Goal: Information Seeking & Learning: Learn about a topic

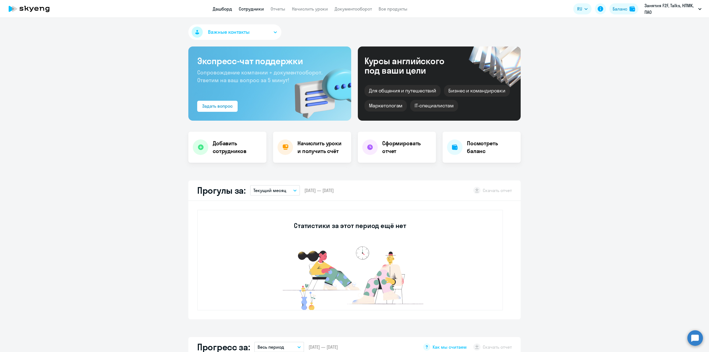
drag, startPoint x: 0, startPoint y: 0, endPoint x: 252, endPoint y: 9, distance: 252.0
click at [252, 9] on link "Сотрудники" at bounding box center [251, 9] width 25 height 6
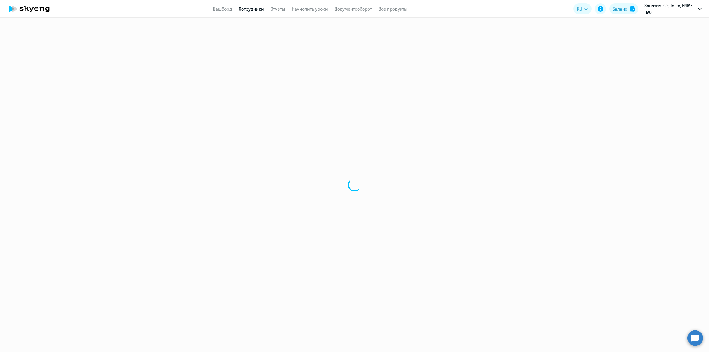
select select "30"
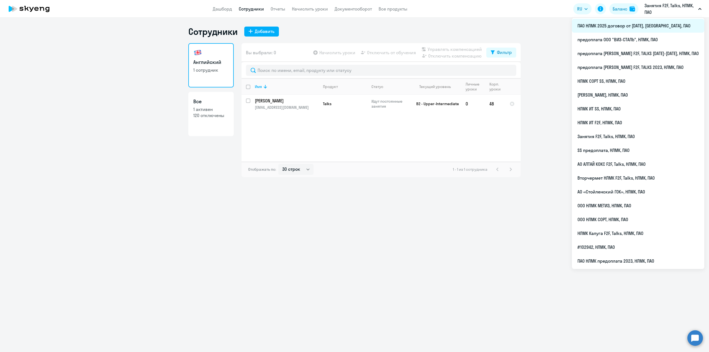
click at [620, 25] on li "ПАО НЛМК 2025 договор от [DATE], [GEOGRAPHIC_DATA], ПАО" at bounding box center [638, 26] width 132 height 14
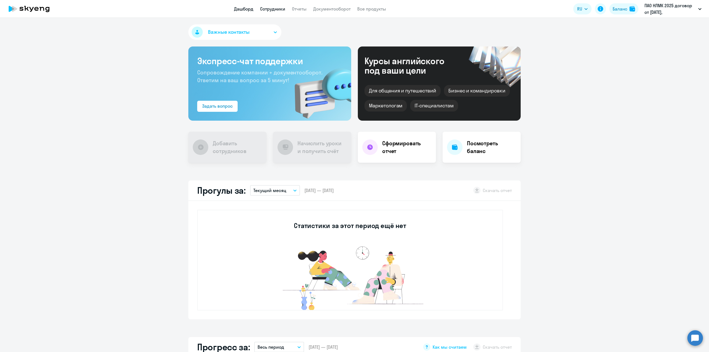
click at [267, 9] on link "Сотрудники" at bounding box center [272, 9] width 25 height 6
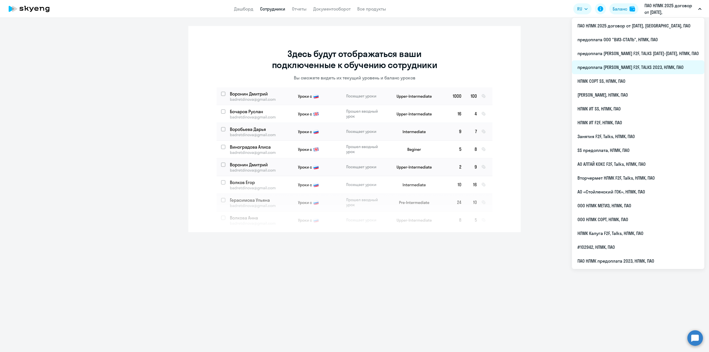
click at [644, 67] on li "предоплата [PERSON_NAME] F2F, TALKS 2023, НЛМК, ПАО" at bounding box center [638, 67] width 132 height 14
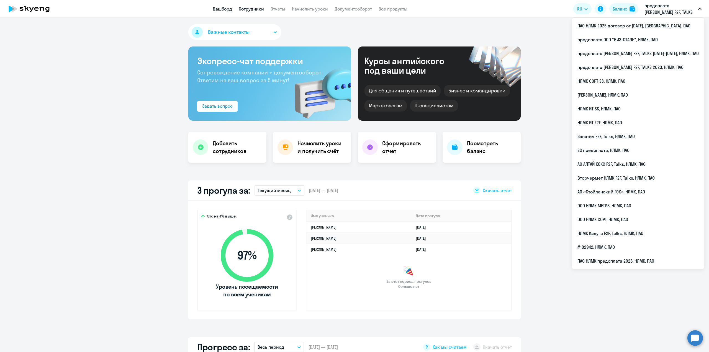
click at [254, 11] on link "Сотрудники" at bounding box center [251, 9] width 25 height 6
select select "30"
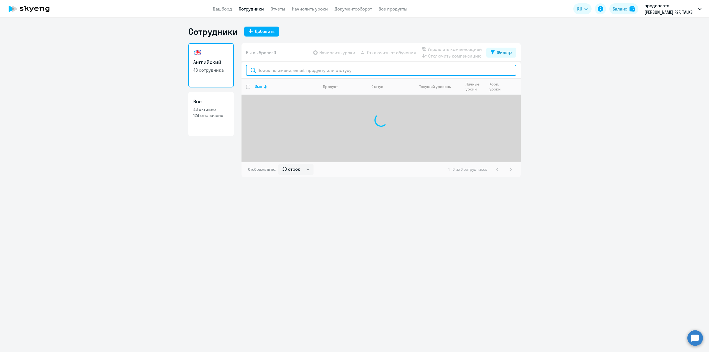
click at [267, 73] on input "text" at bounding box center [381, 70] width 270 height 11
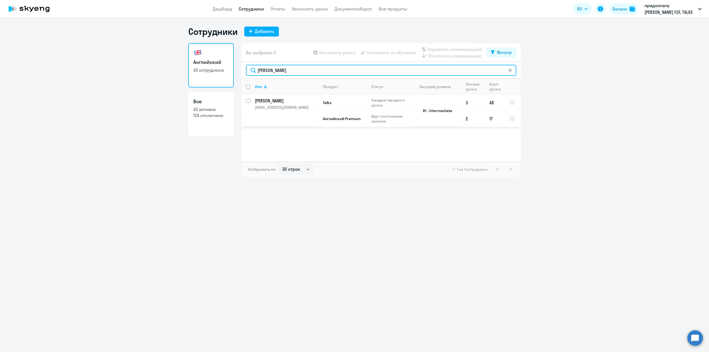
type input "[PERSON_NAME]"
click at [267, 104] on td "[PERSON_NAME] [PERSON_NAME][EMAIL_ADDRESS][DOMAIN_NAME]" at bounding box center [284, 111] width 68 height 32
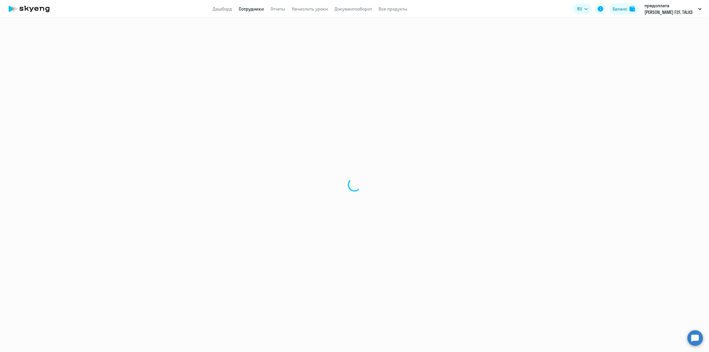
select select "english"
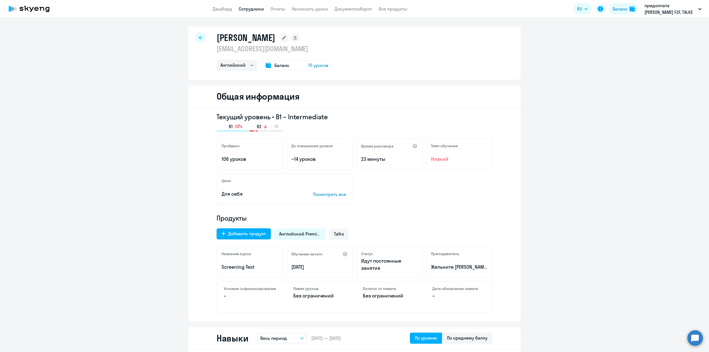
click at [251, 6] on app-menu-item-link "Сотрудники" at bounding box center [251, 9] width 25 height 7
click at [252, 9] on link "Сотрудники" at bounding box center [251, 9] width 25 height 6
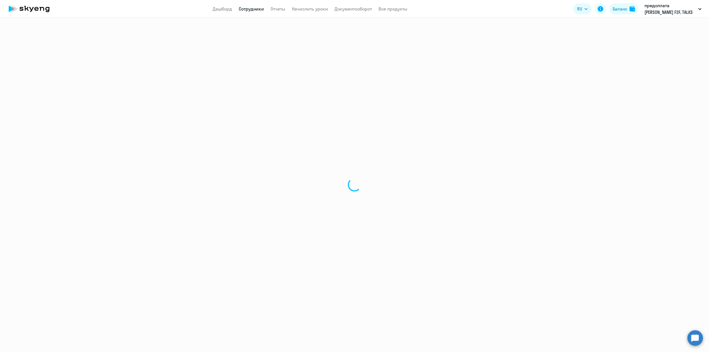
select select "30"
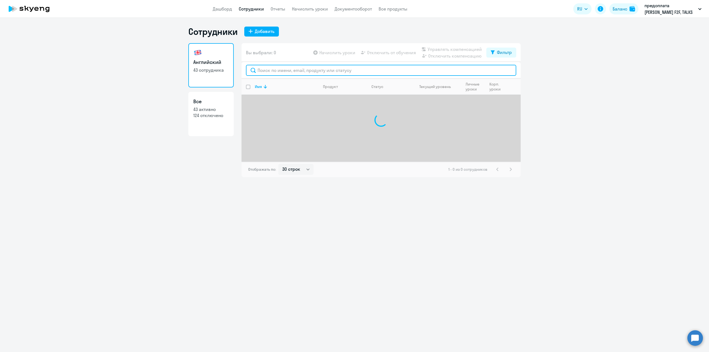
click at [265, 70] on input "text" at bounding box center [381, 70] width 270 height 11
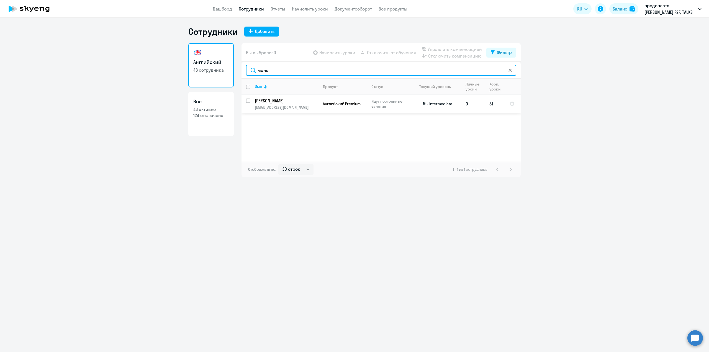
type input "мань"
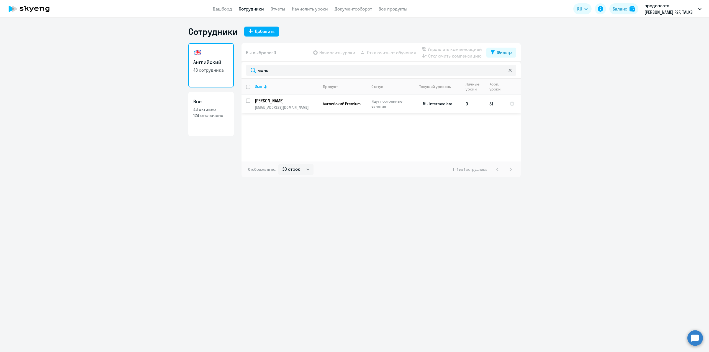
click at [267, 103] on p "[PERSON_NAME]" at bounding box center [286, 101] width 63 height 6
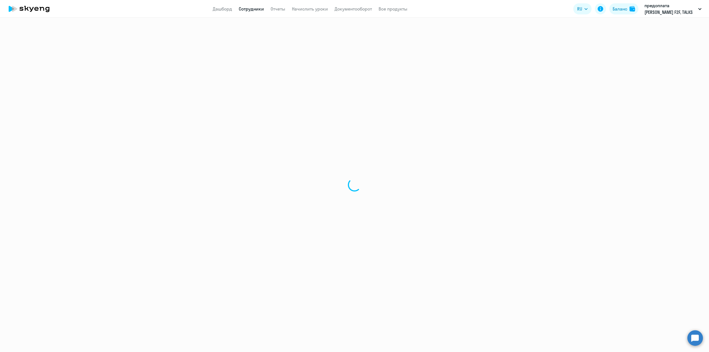
select select "english"
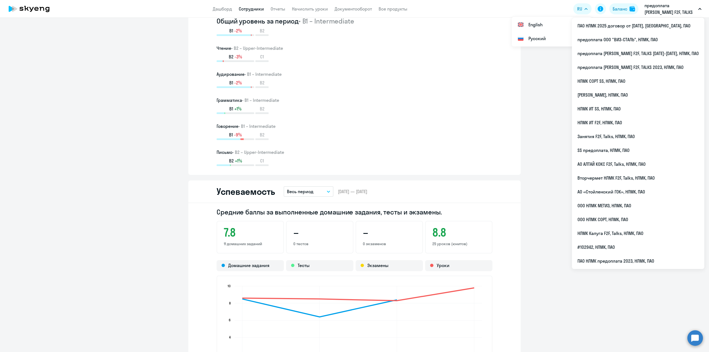
scroll to position [277, 0]
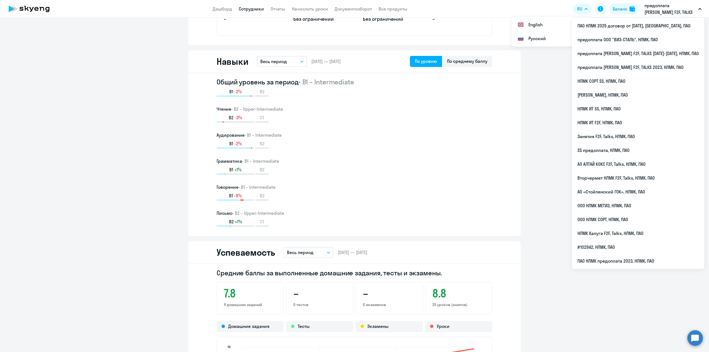
click at [256, 10] on link "Сотрудники" at bounding box center [251, 9] width 25 height 6
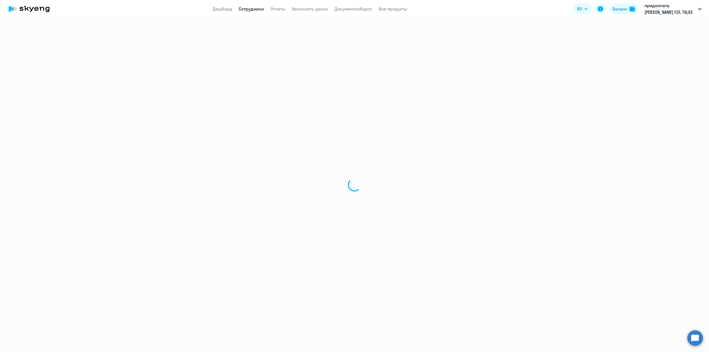
select select "30"
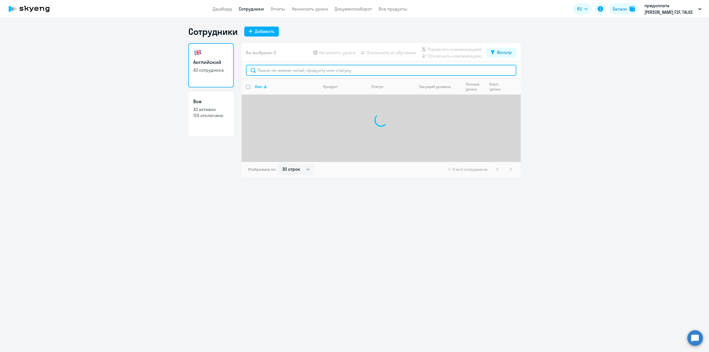
click at [257, 71] on input "text" at bounding box center [381, 70] width 270 height 11
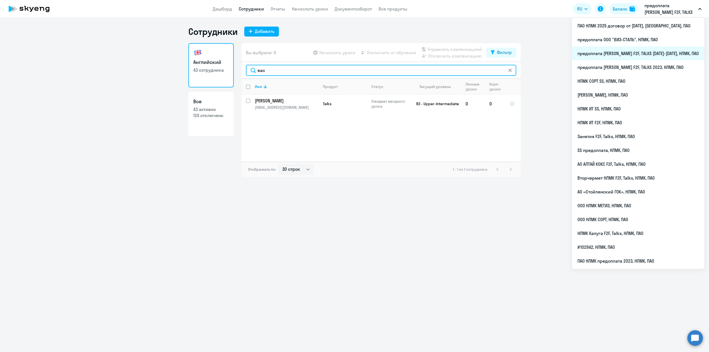
type input "вас"
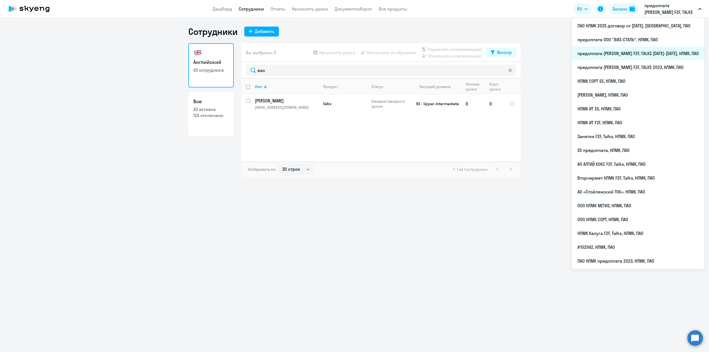
click at [650, 56] on li "предоплата [PERSON_NAME] F2F, TALKS [DATE]-[DATE], НЛМК, ПАО" at bounding box center [638, 54] width 132 height 14
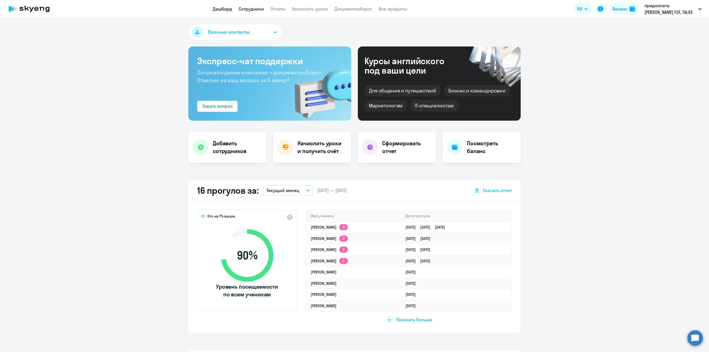
click at [243, 11] on link "Сотрудники" at bounding box center [251, 9] width 25 height 6
select select "30"
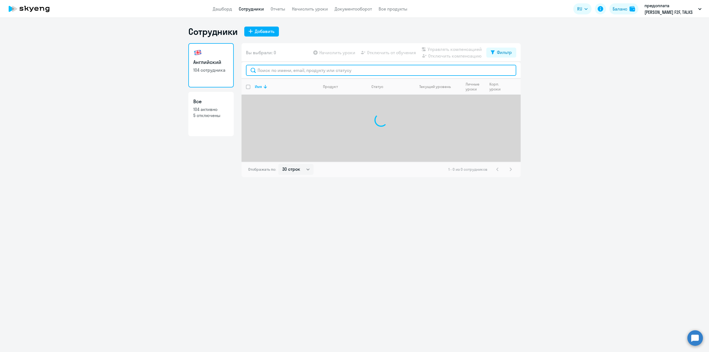
click at [262, 71] on input "text" at bounding box center [381, 70] width 270 height 11
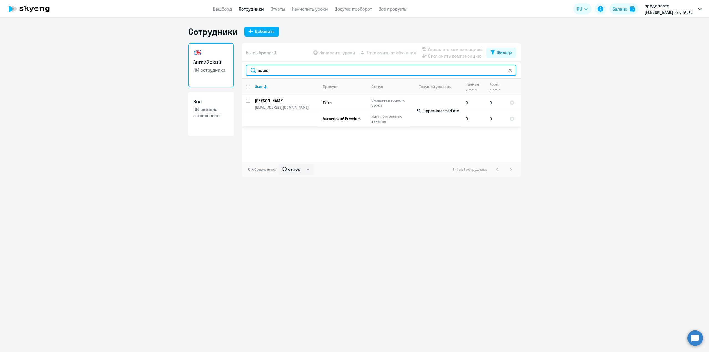
type input "васю"
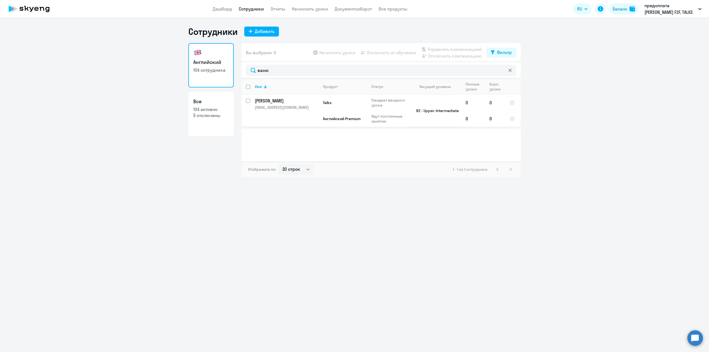
click at [266, 105] on p "[EMAIL_ADDRESS][DOMAIN_NAME]" at bounding box center [286, 107] width 63 height 5
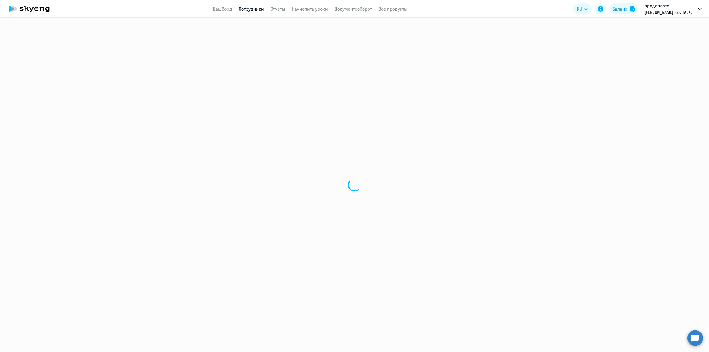
select select "english"
